Goal: Find specific page/section

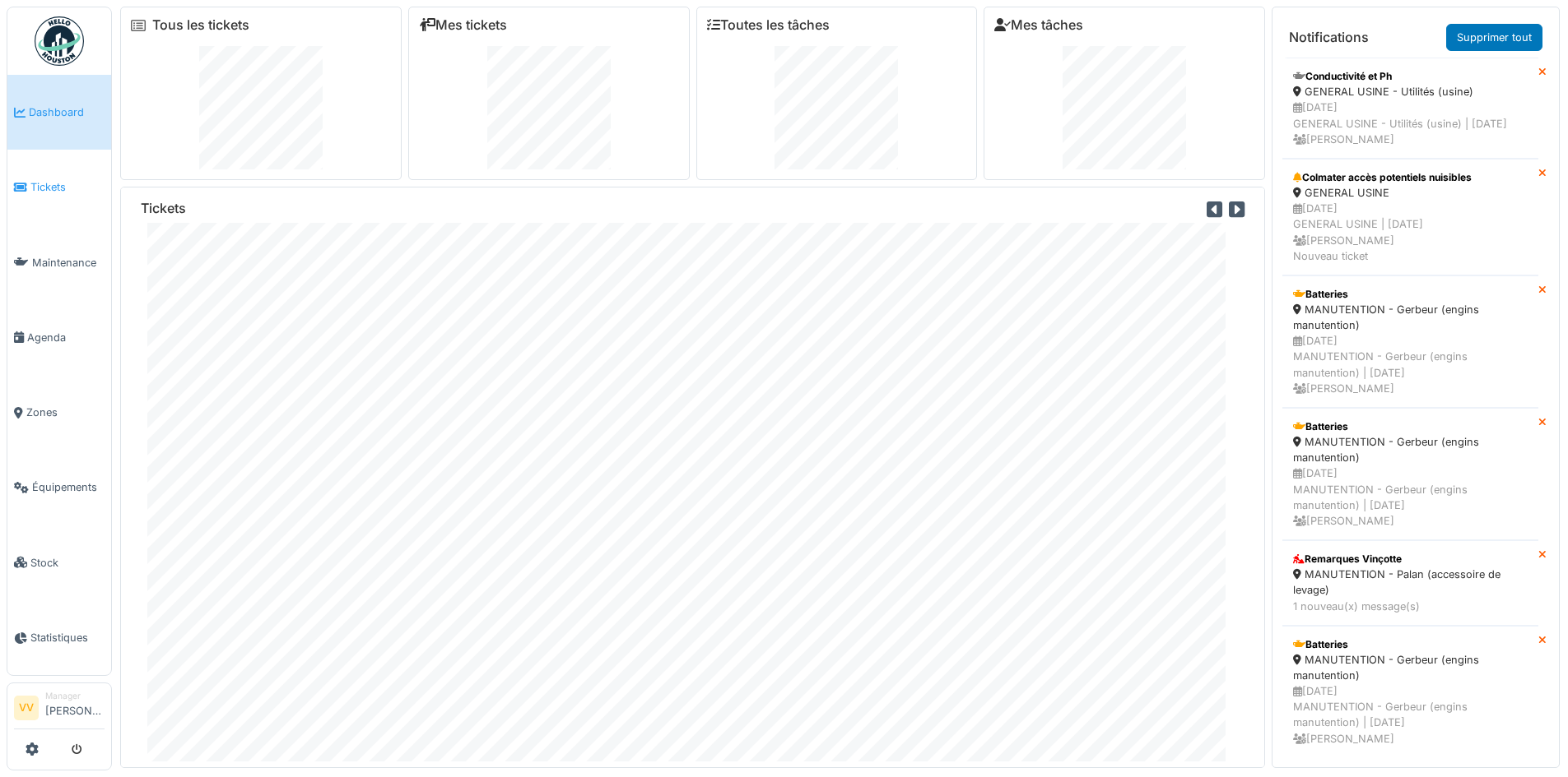
click at [42, 181] on span "Tickets" at bounding box center [67, 187] width 74 height 16
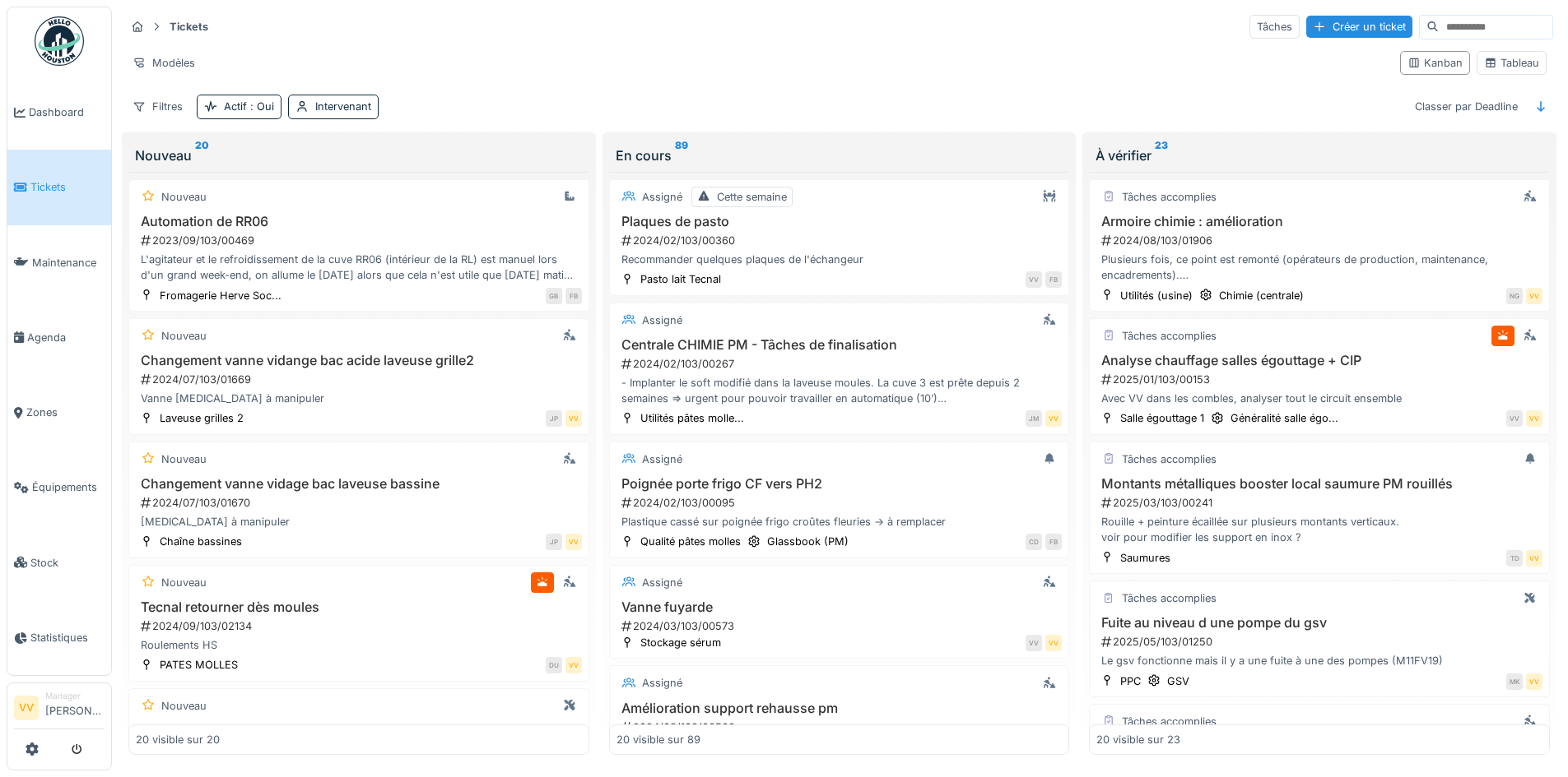
click at [48, 188] on span "Tickets" at bounding box center [67, 187] width 74 height 16
